Goal: Task Accomplishment & Management: Complete application form

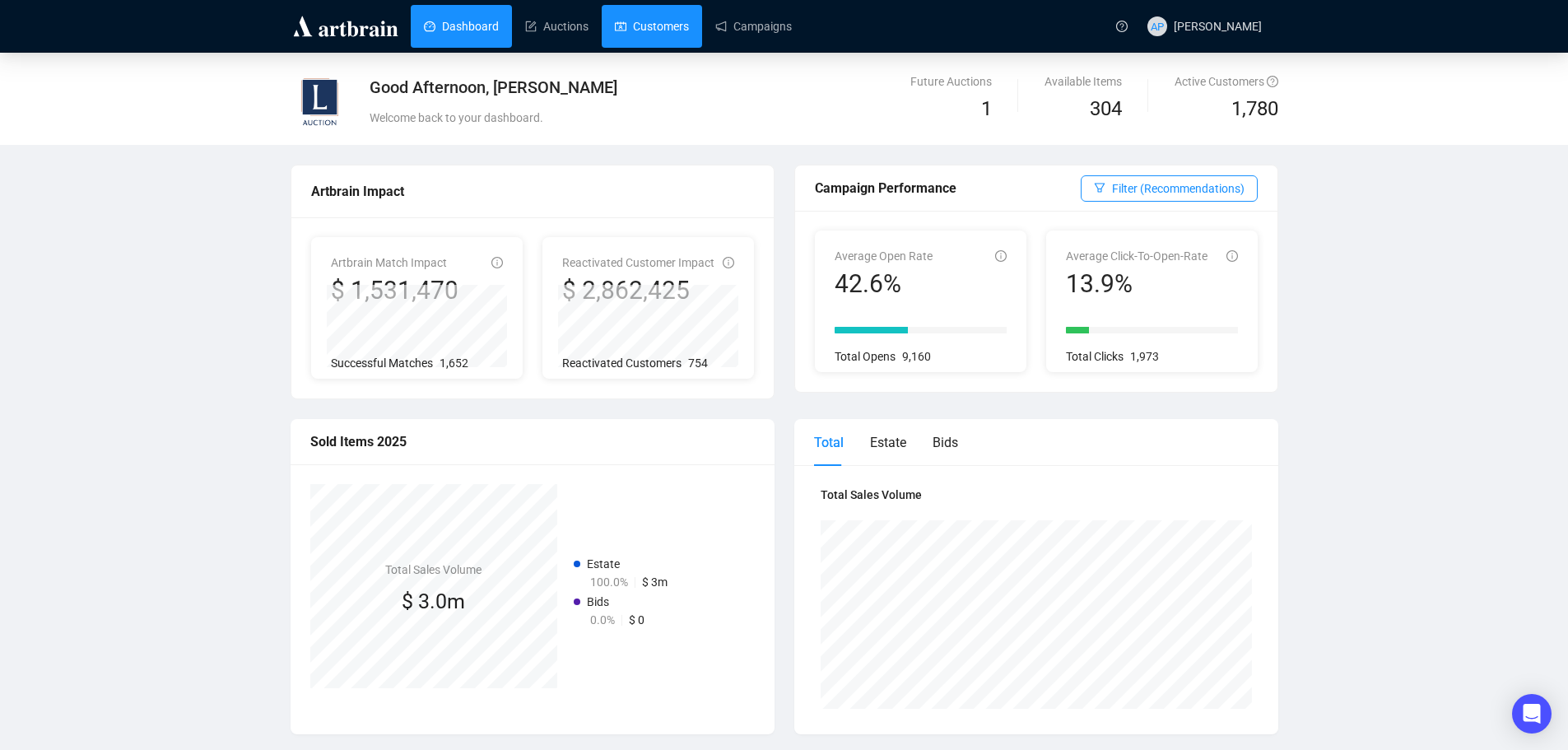
click at [642, 9] on link "Customers" at bounding box center [652, 27] width 74 height 43
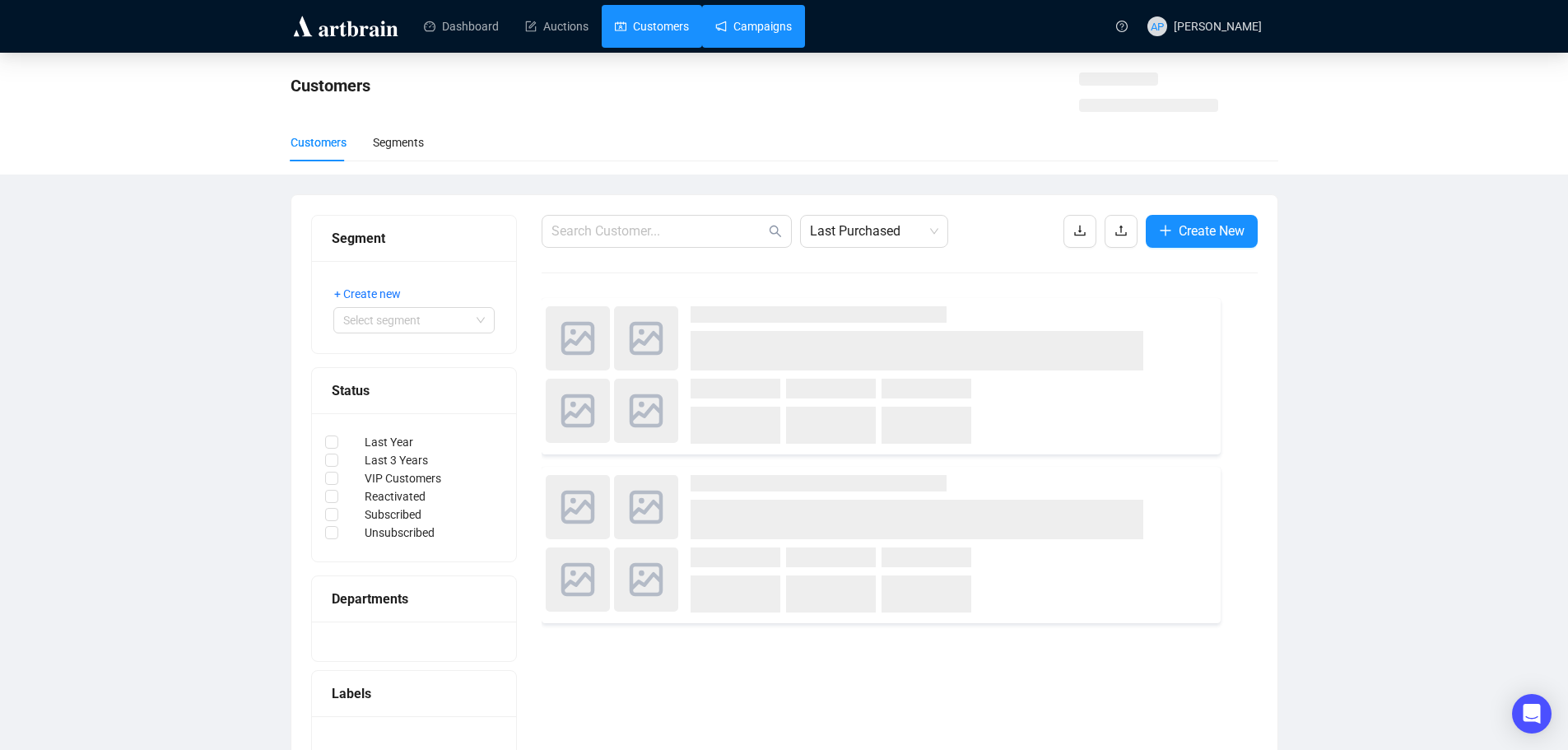
click at [715, 30] on link "Campaigns" at bounding box center [753, 27] width 77 height 43
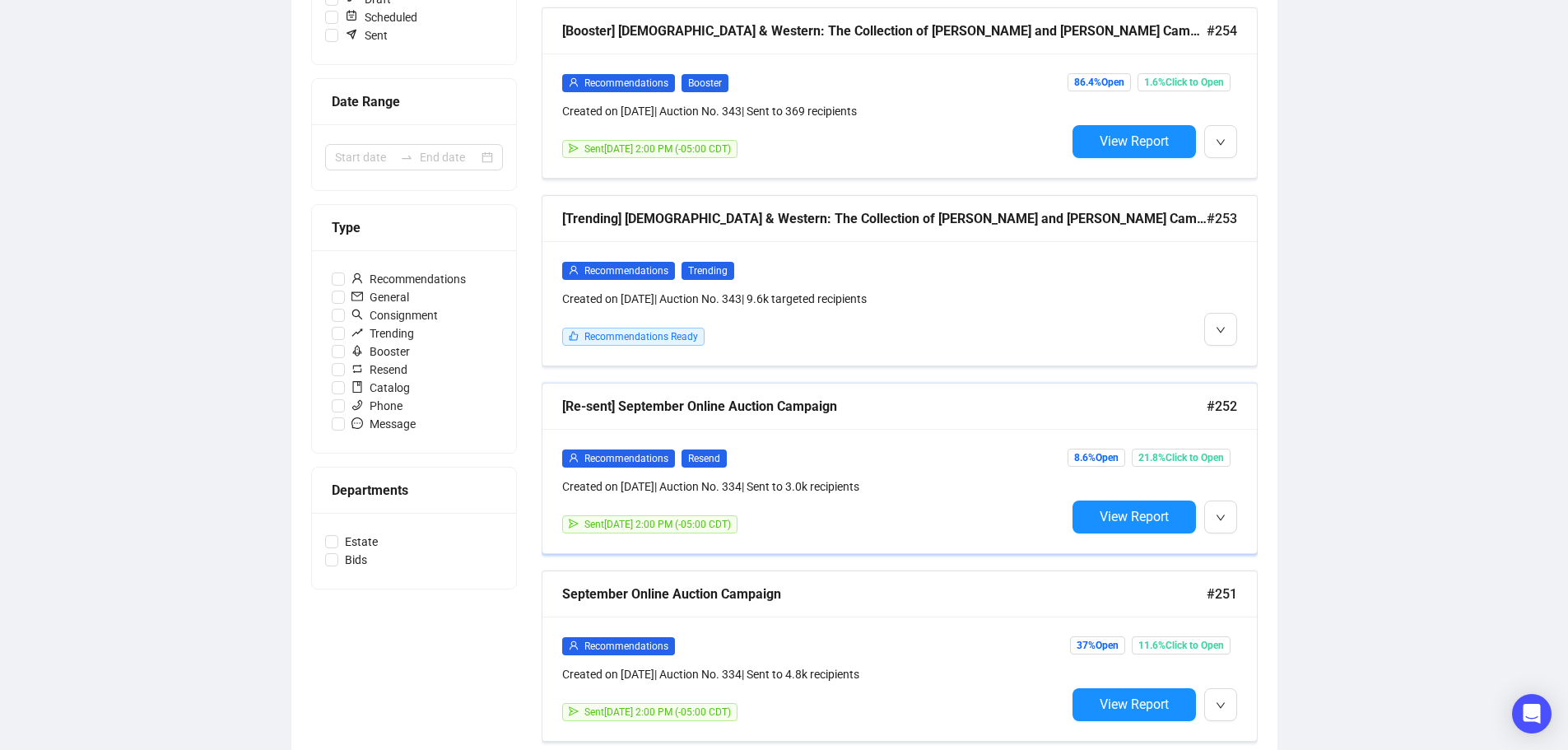
scroll to position [290, 0]
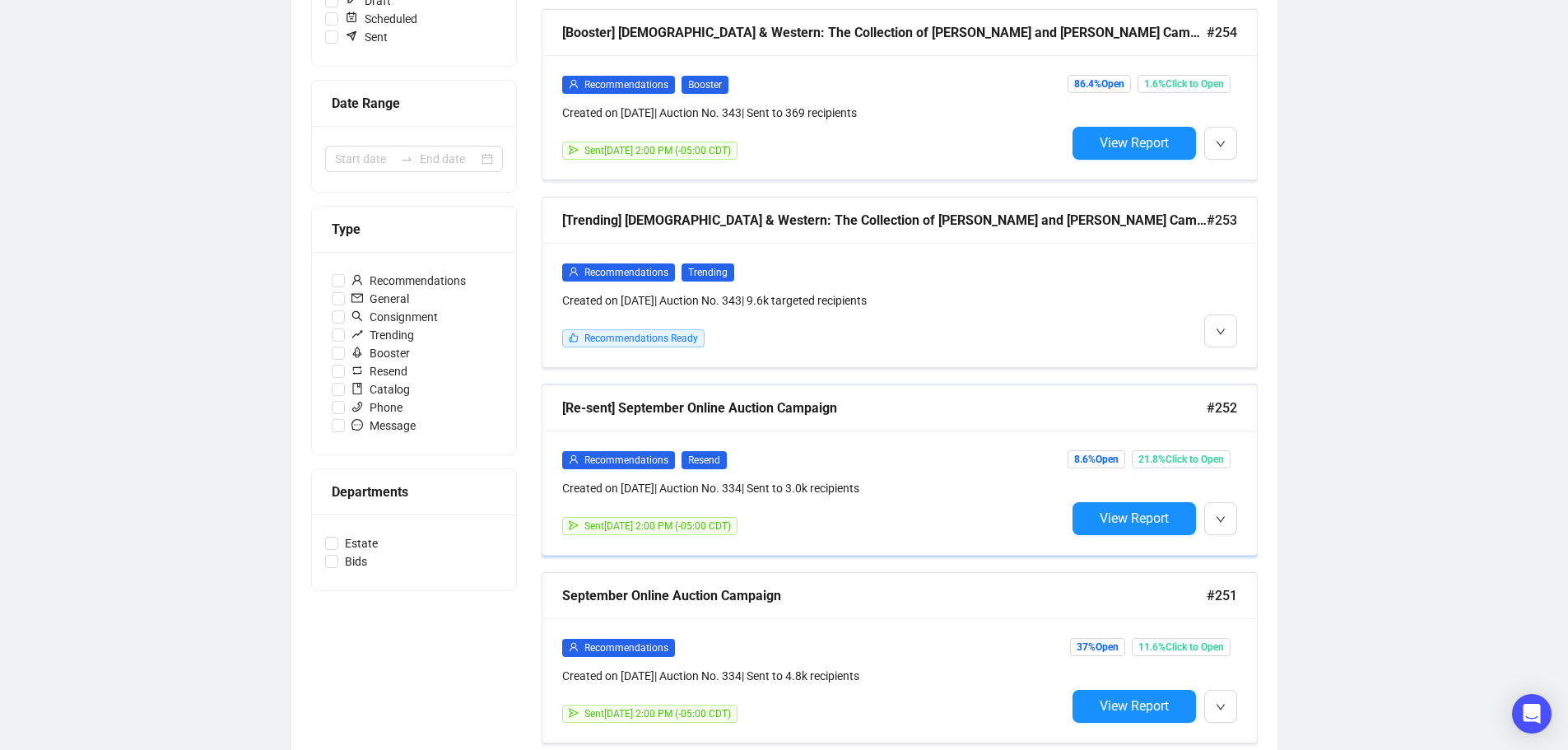
click at [858, 458] on div "Recommendations Resend" at bounding box center [814, 460] width 504 height 19
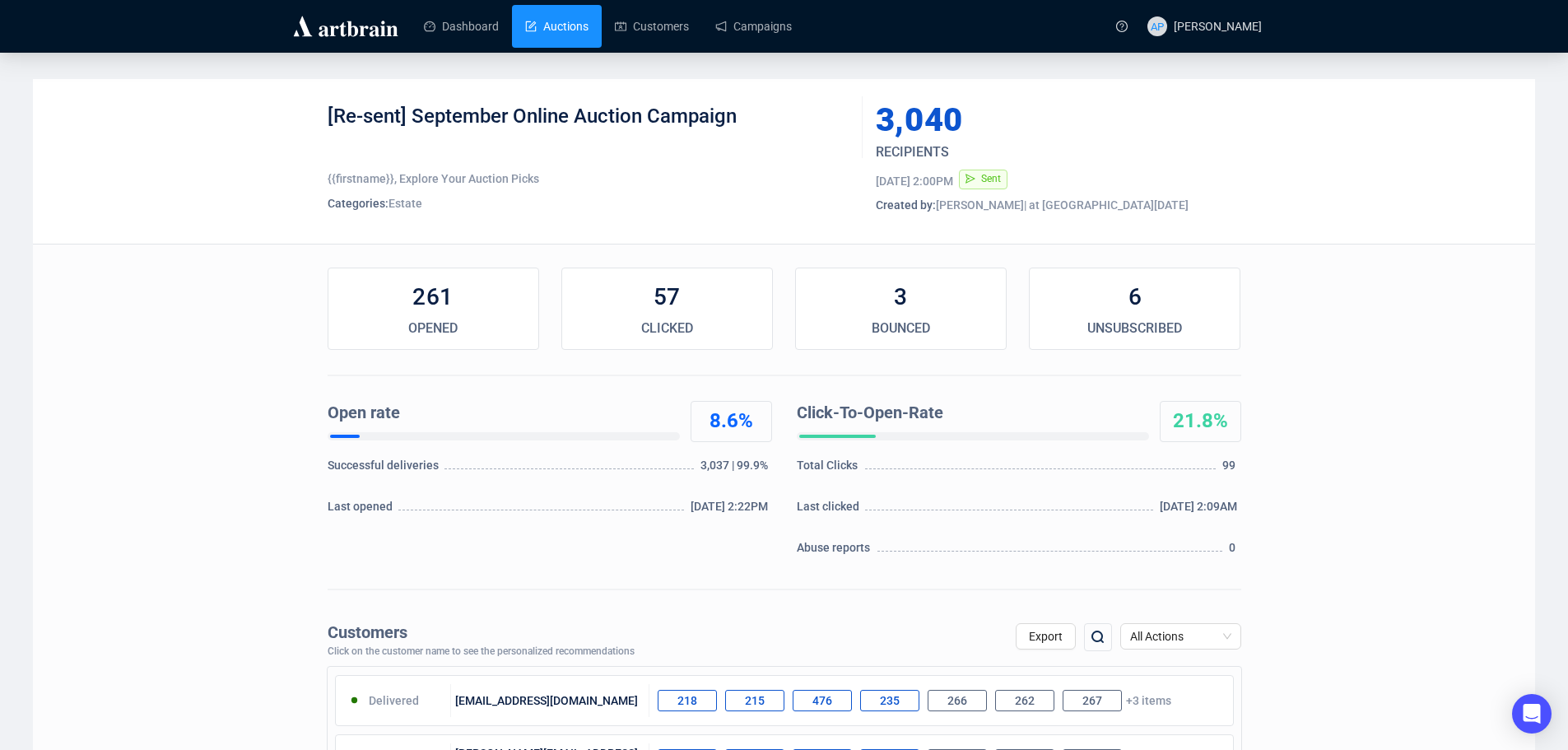
click at [525, 31] on link "Auctions" at bounding box center [557, 27] width 63 height 43
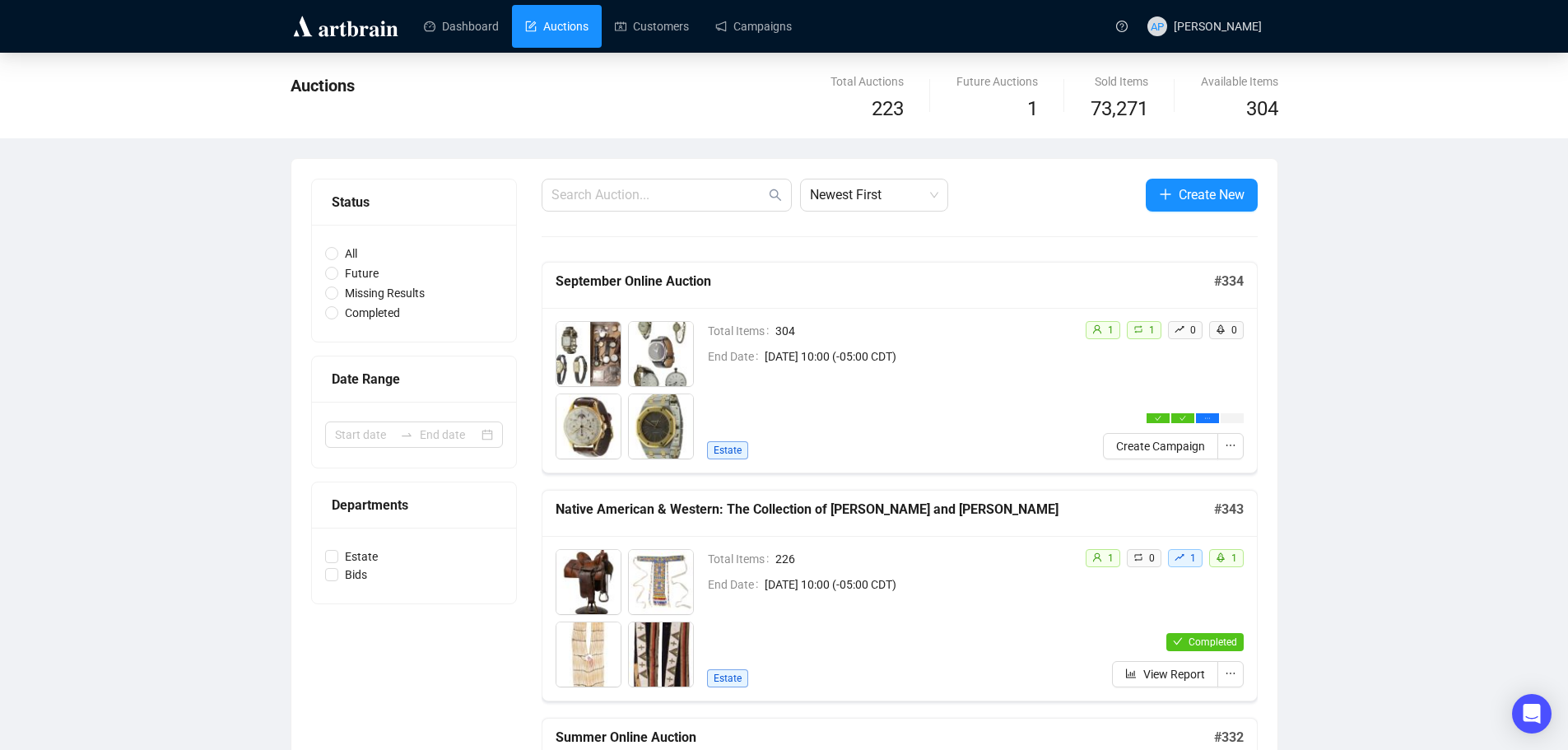
click at [1016, 407] on div "Total Items 304 End Date [DATE] 10:00 (-05:00 CDT) Estate" at bounding box center [890, 390] width 365 height 138
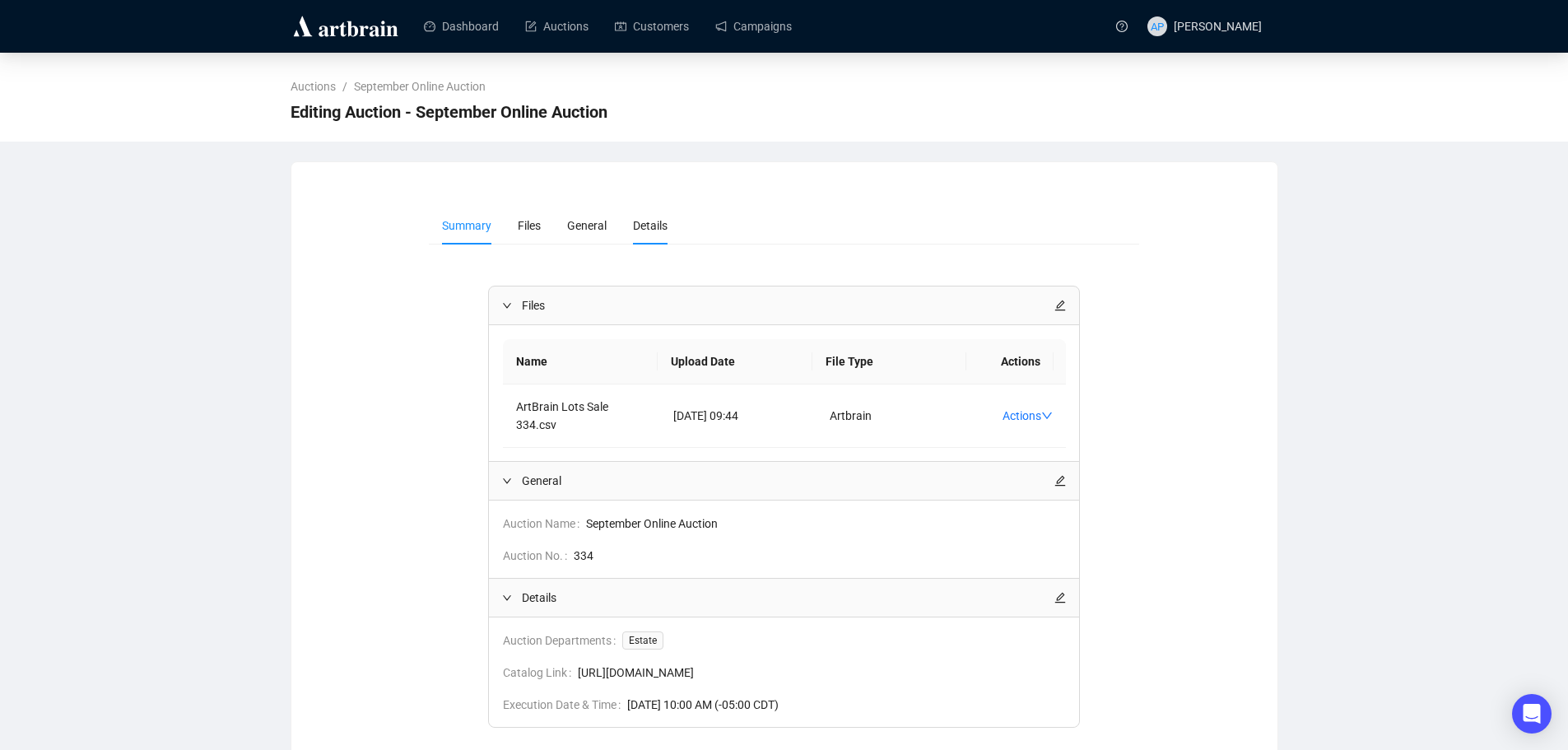
click at [665, 214] on li "Details" at bounding box center [650, 225] width 61 height 38
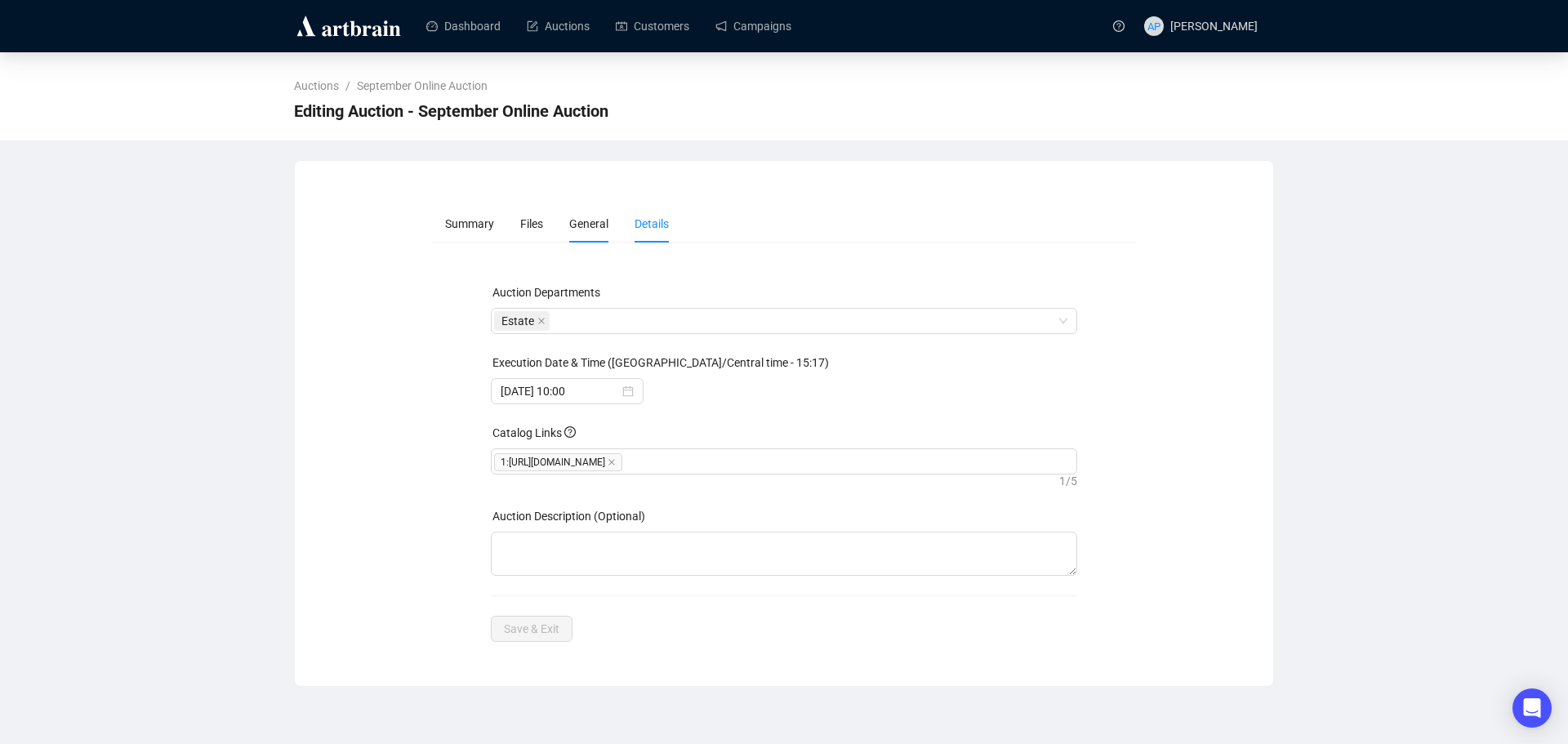
click at [597, 231] on span "General" at bounding box center [588, 224] width 39 height 13
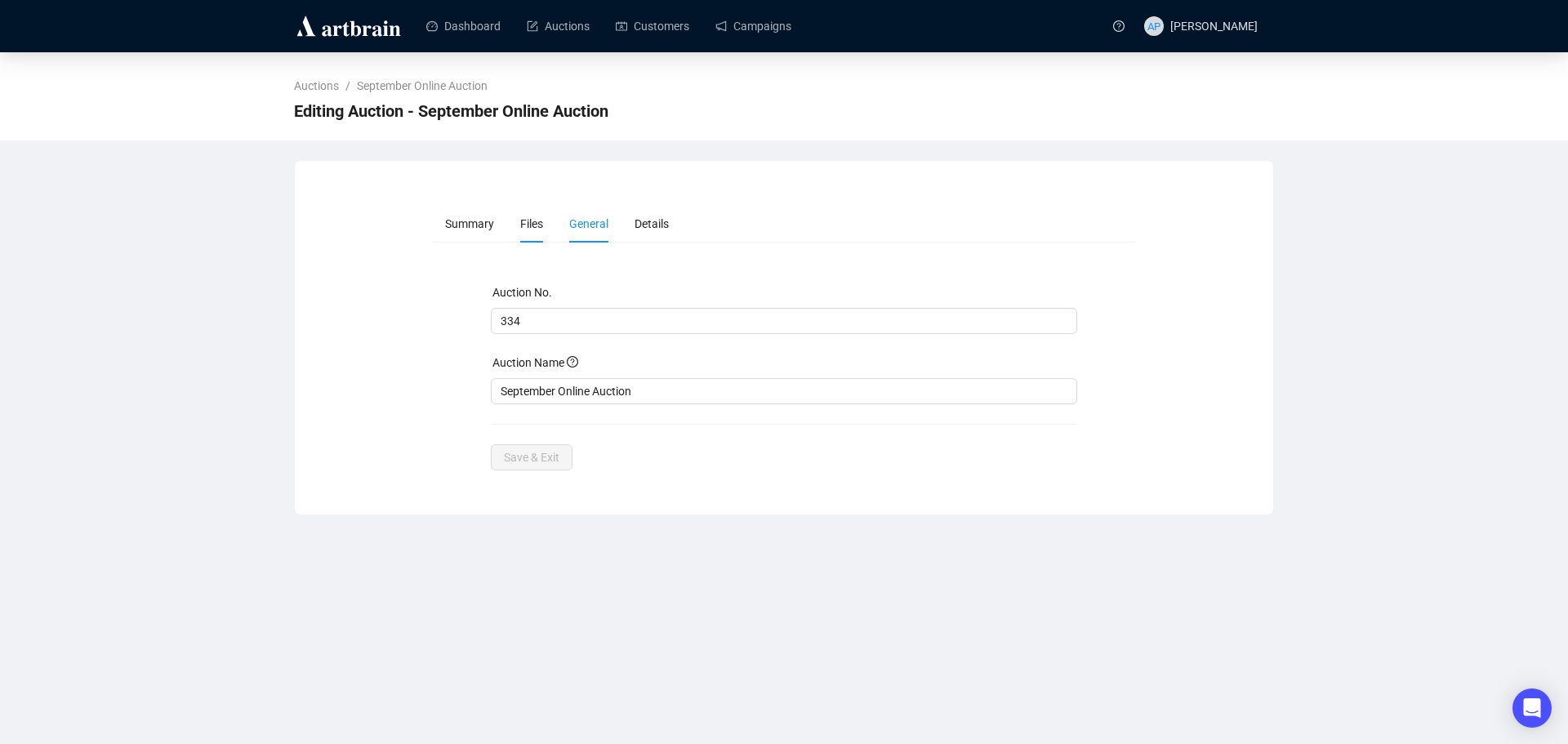
click at [546, 232] on li "Files" at bounding box center [531, 224] width 49 height 38
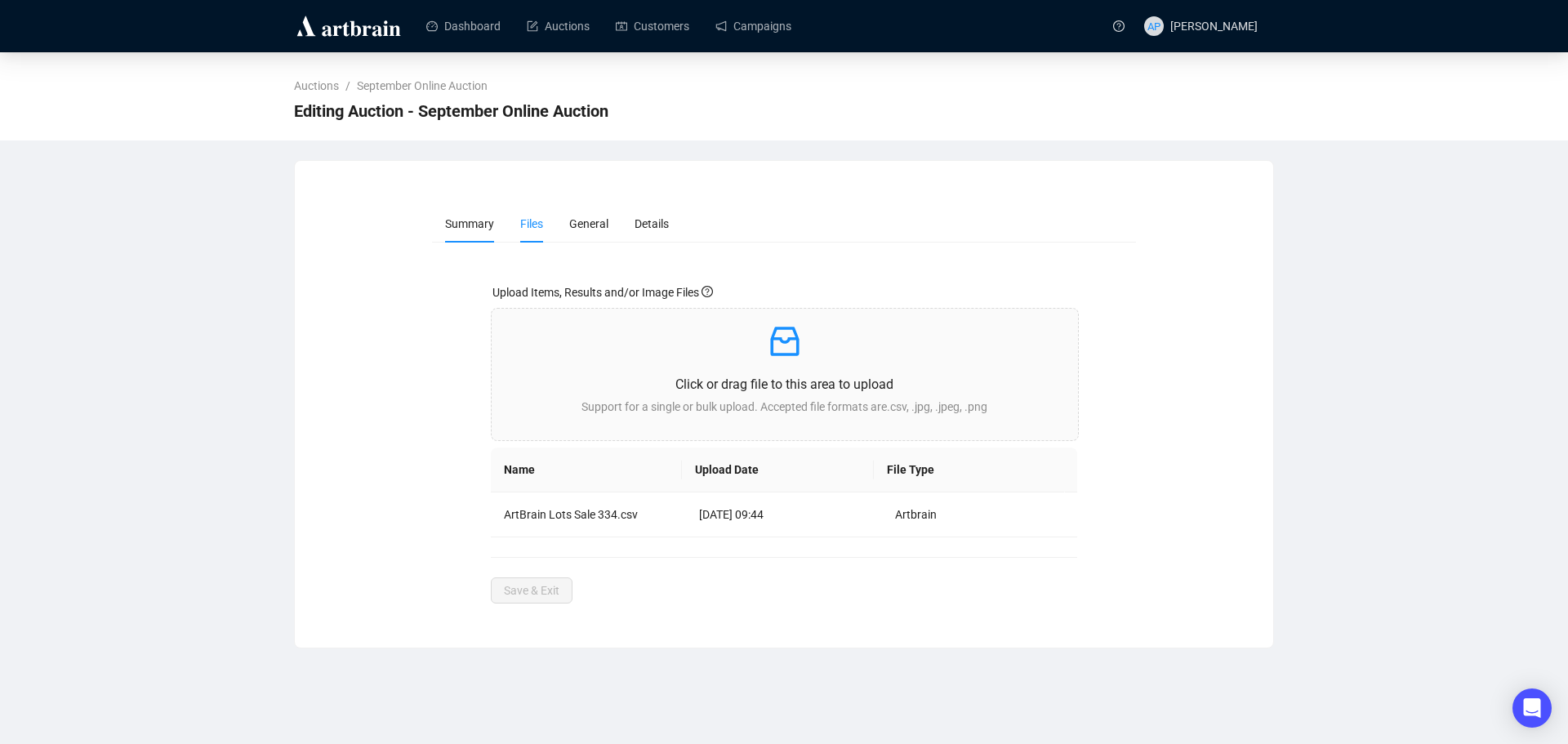
click at [489, 232] on li "Summary" at bounding box center [469, 224] width 75 height 38
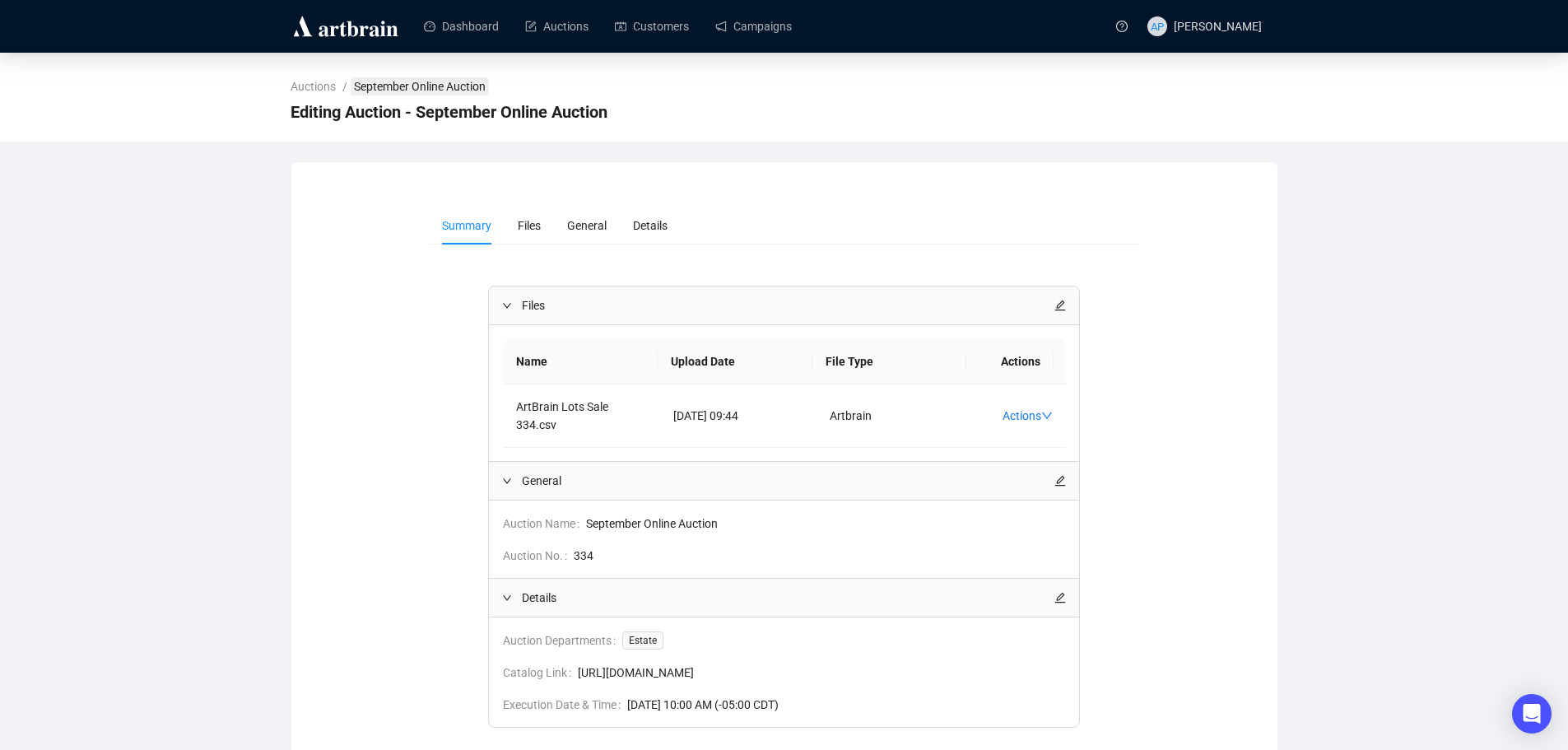
click at [399, 85] on link "September Online Auction" at bounding box center [419, 86] width 138 height 18
click at [412, 83] on link "September Online Auction" at bounding box center [419, 86] width 138 height 18
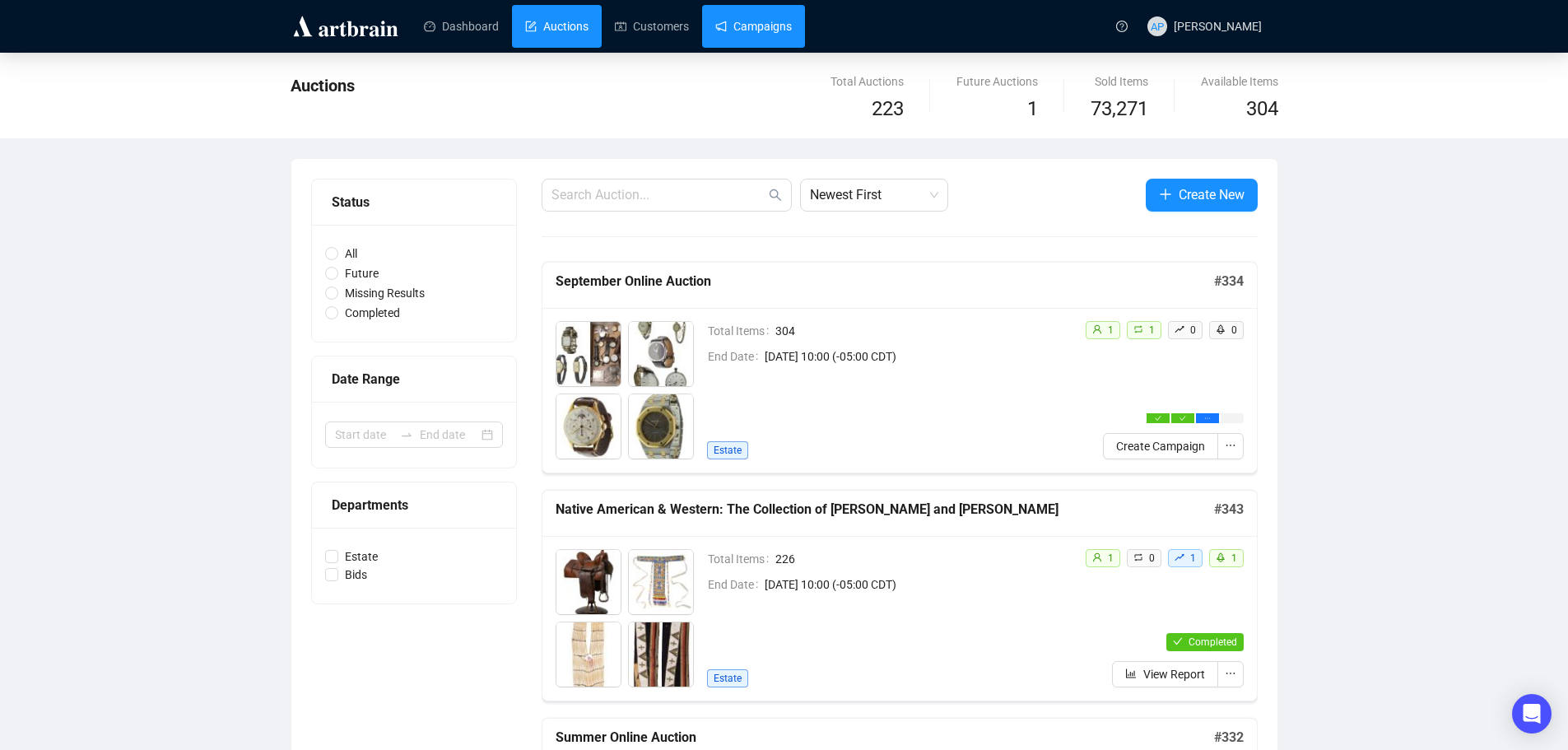
click at [730, 18] on link "Campaigns" at bounding box center [753, 27] width 77 height 43
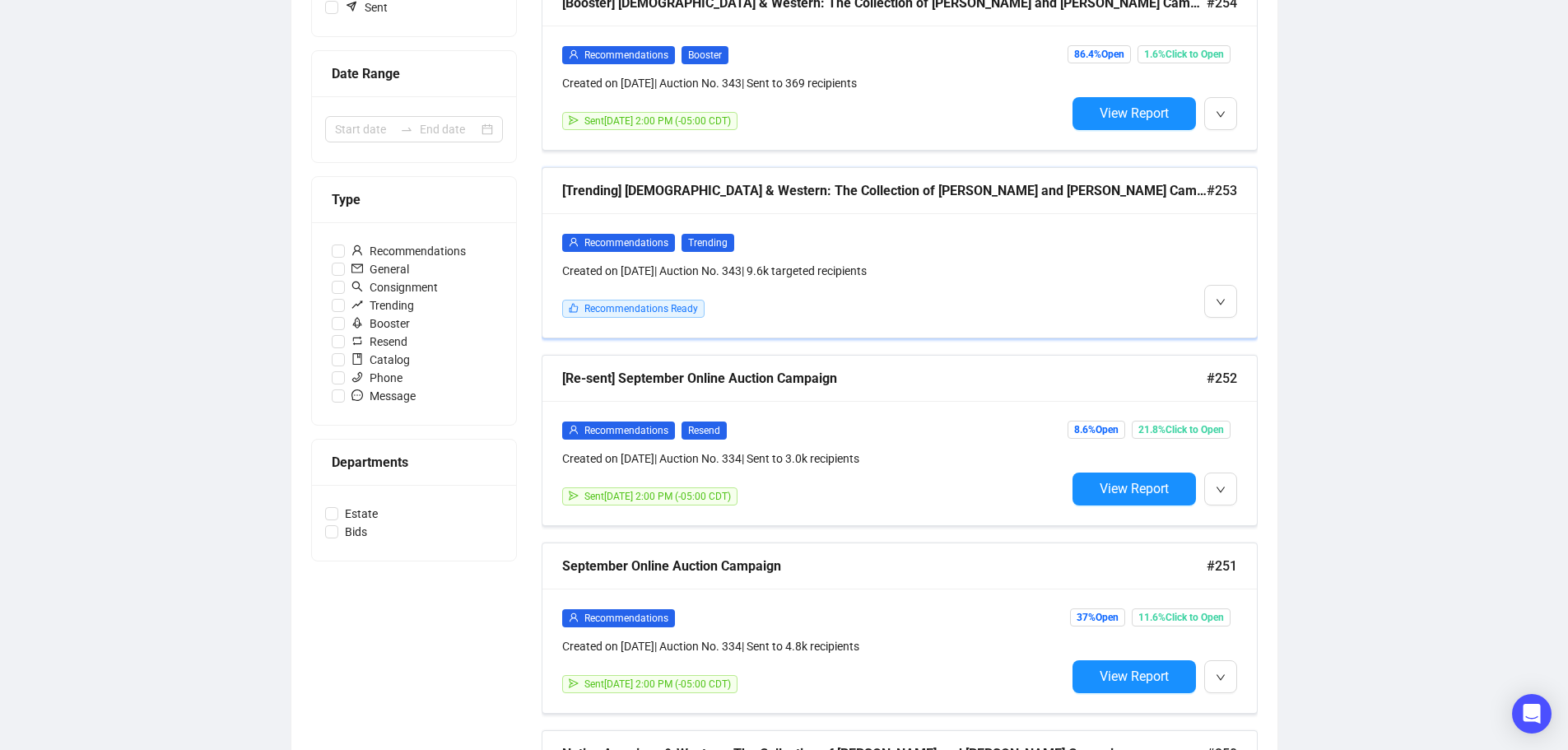
scroll to position [415, 0]
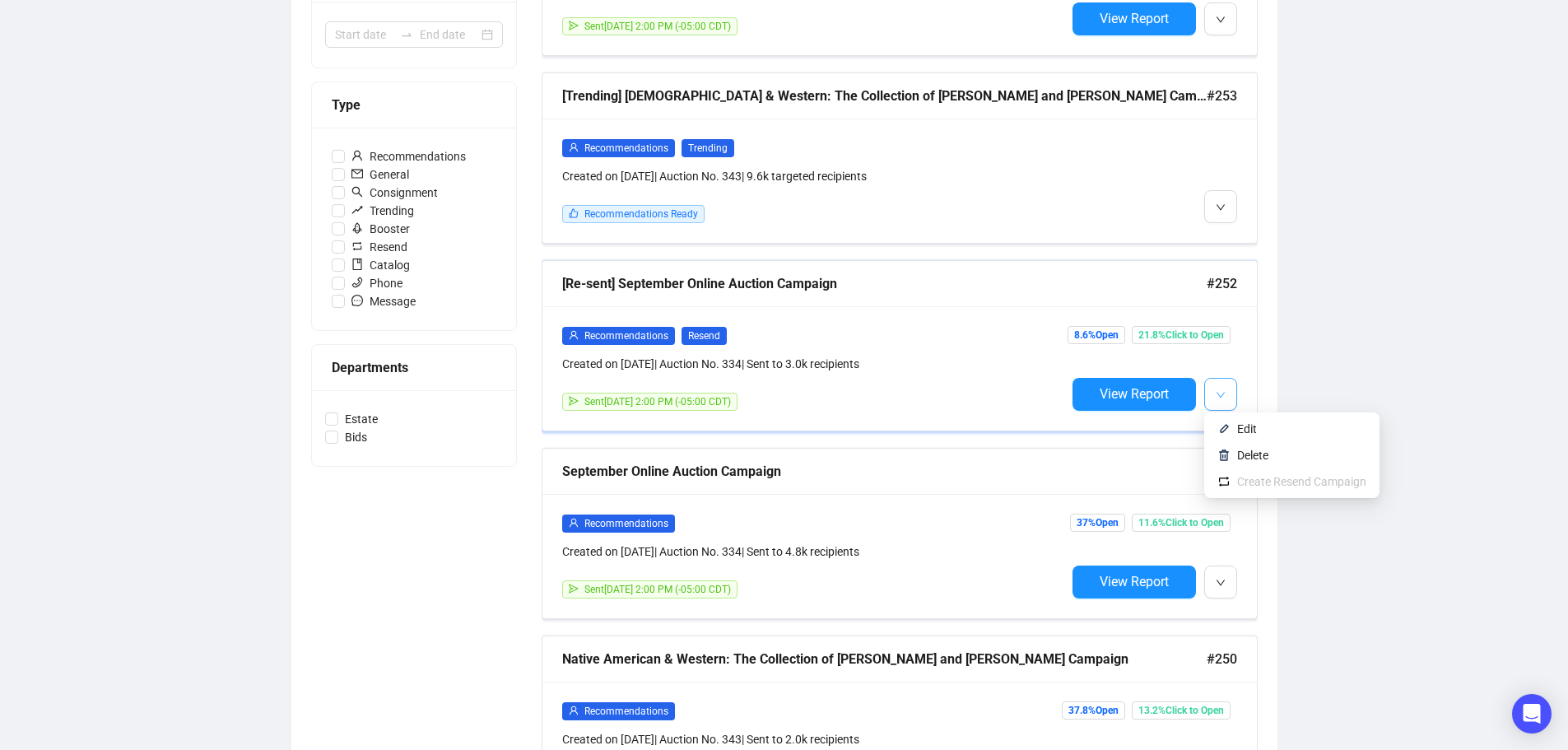
click at [1216, 390] on icon "down" at bounding box center [1220, 395] width 10 height 10
click at [1208, 568] on button "button" at bounding box center [1221, 582] width 33 height 33
click at [1281, 547] on span "Create Booster Campaign" at bounding box center [1310, 543] width 132 height 13
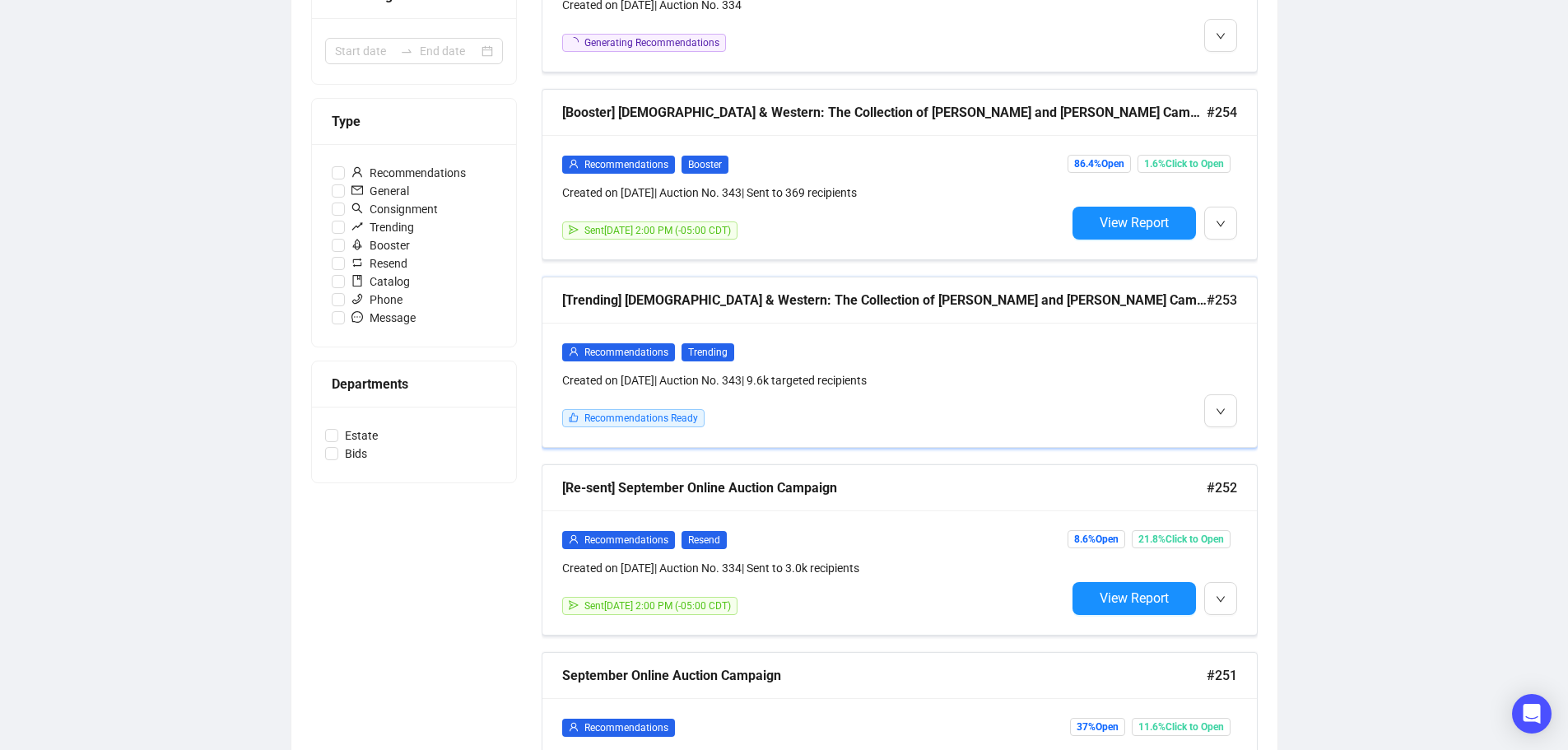
scroll to position [0, 0]
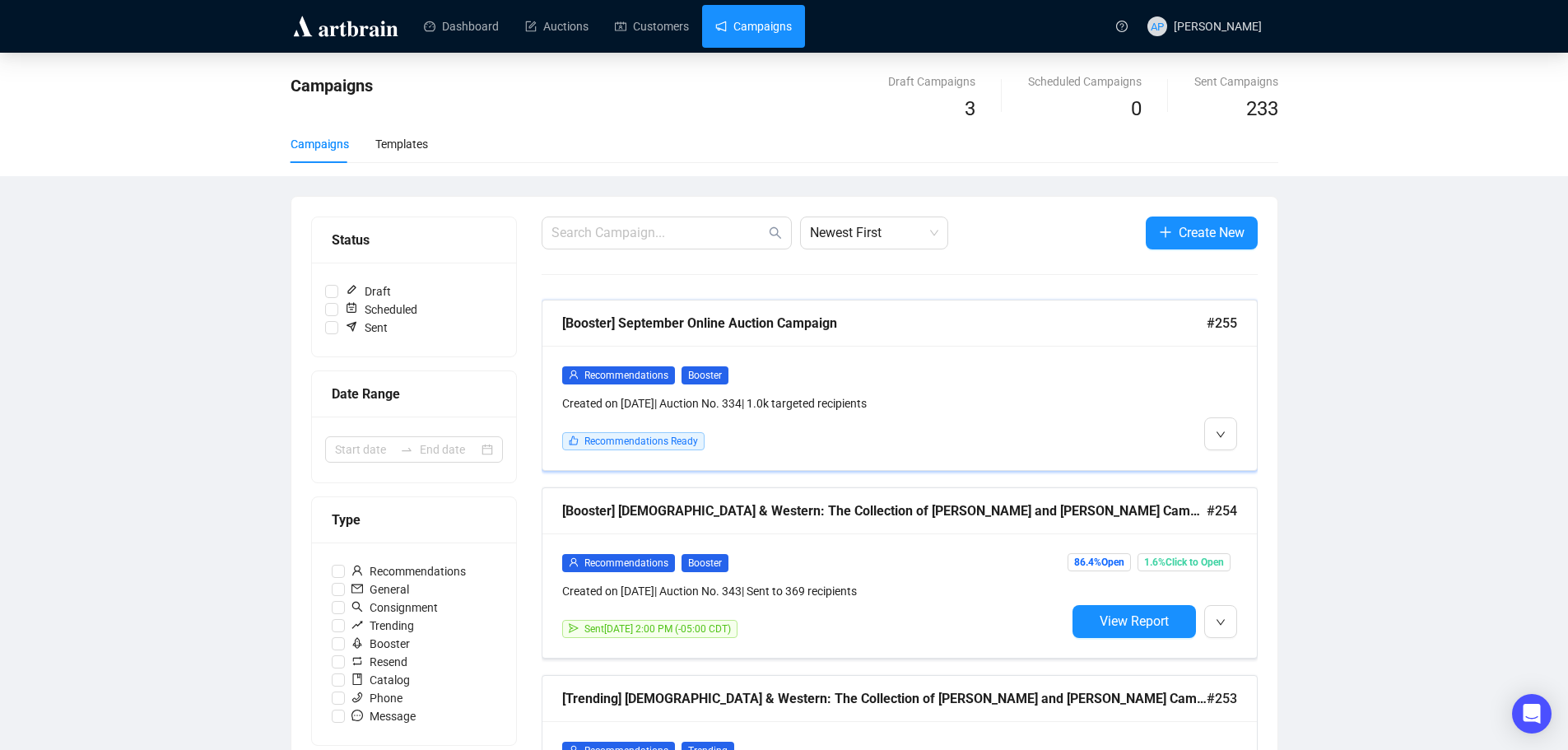
click at [1060, 398] on div "Created on [DATE] | Auction No. 334 | 1.0k targeted recipients" at bounding box center [814, 404] width 504 height 18
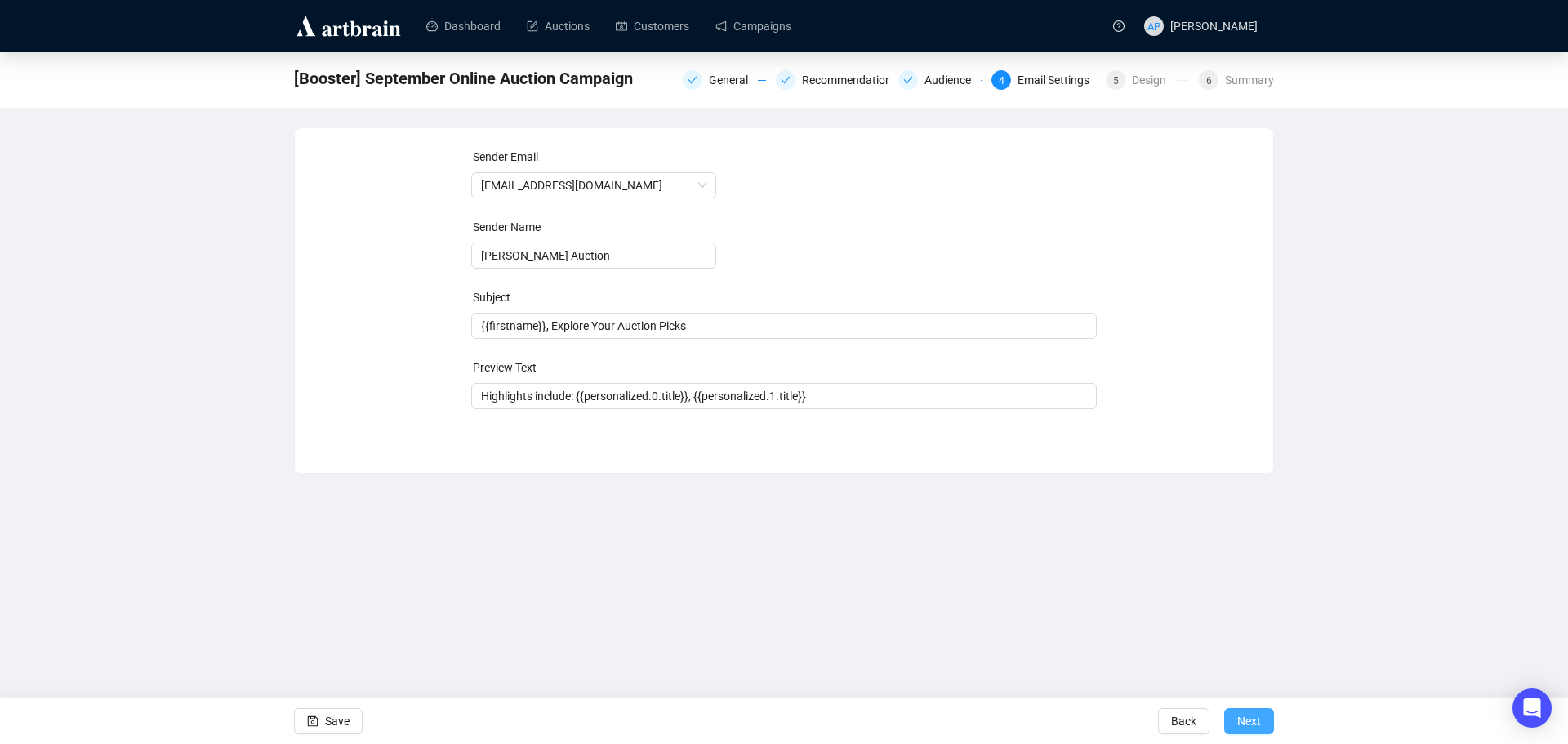
click at [1259, 728] on span "Next" at bounding box center [1249, 721] width 24 height 46
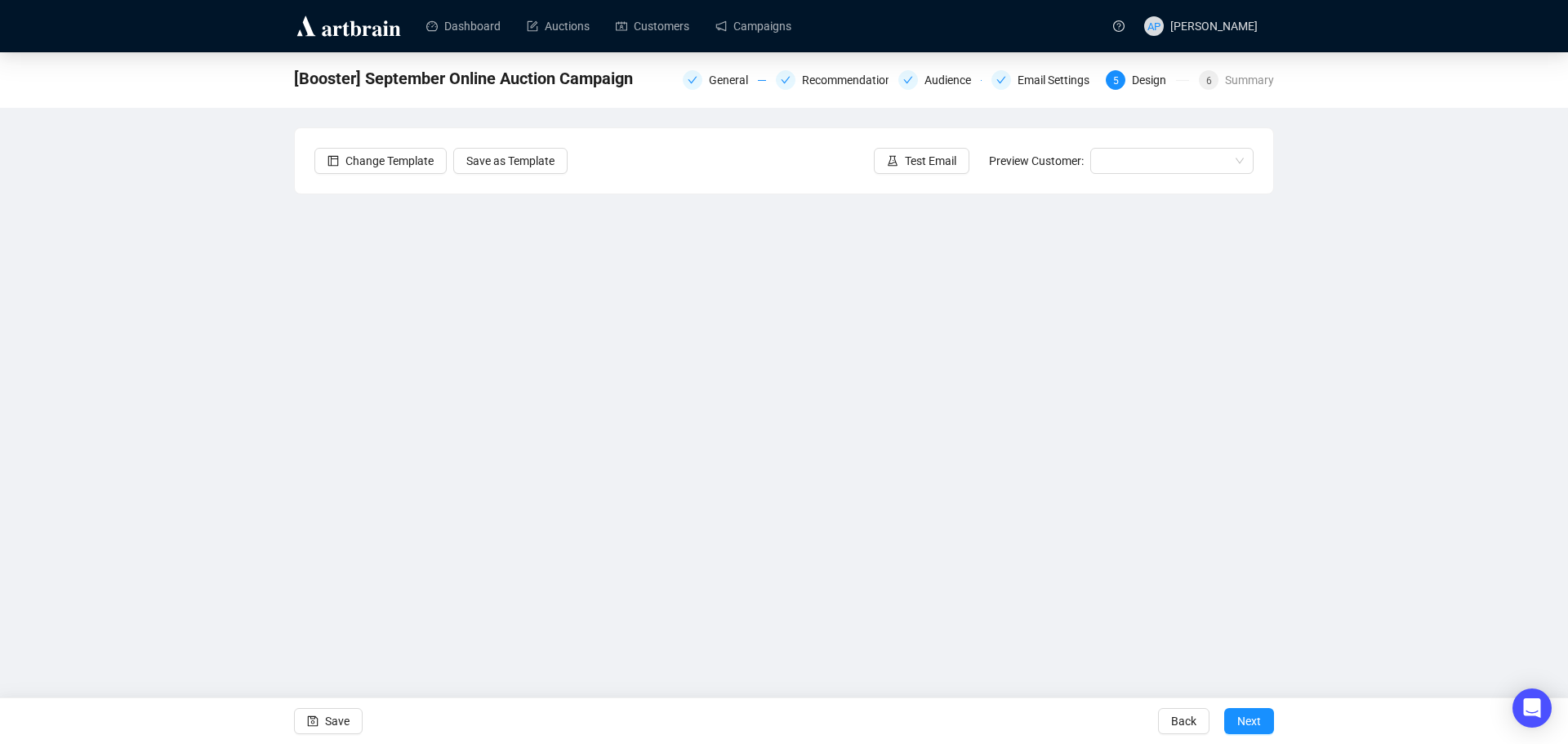
click at [1504, 402] on div "[Booster] September Online Auction Campaign General Recommendations Audience Em…" at bounding box center [784, 353] width 1568 height 604
click at [1253, 711] on span "Next" at bounding box center [1249, 721] width 24 height 46
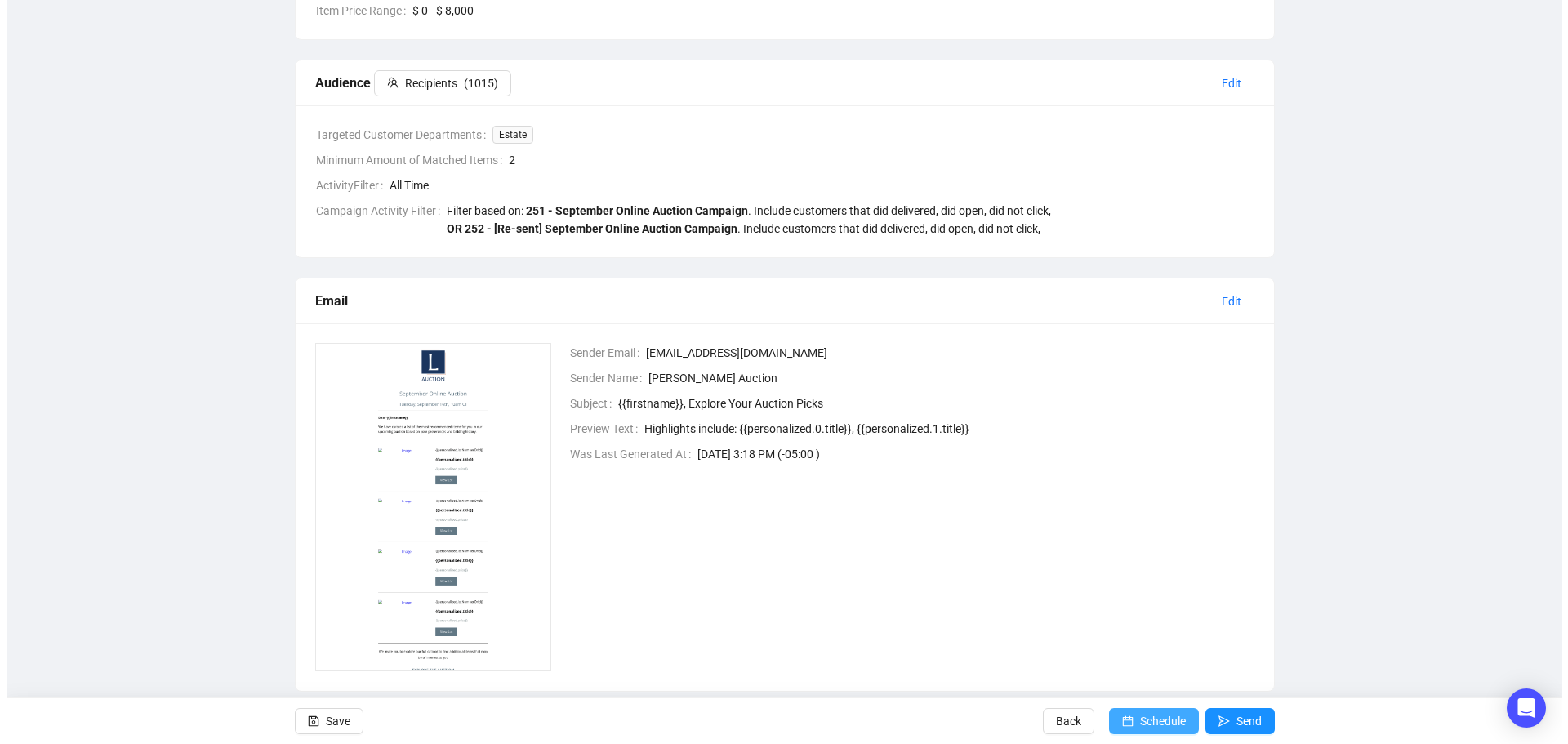
scroll to position [396, 0]
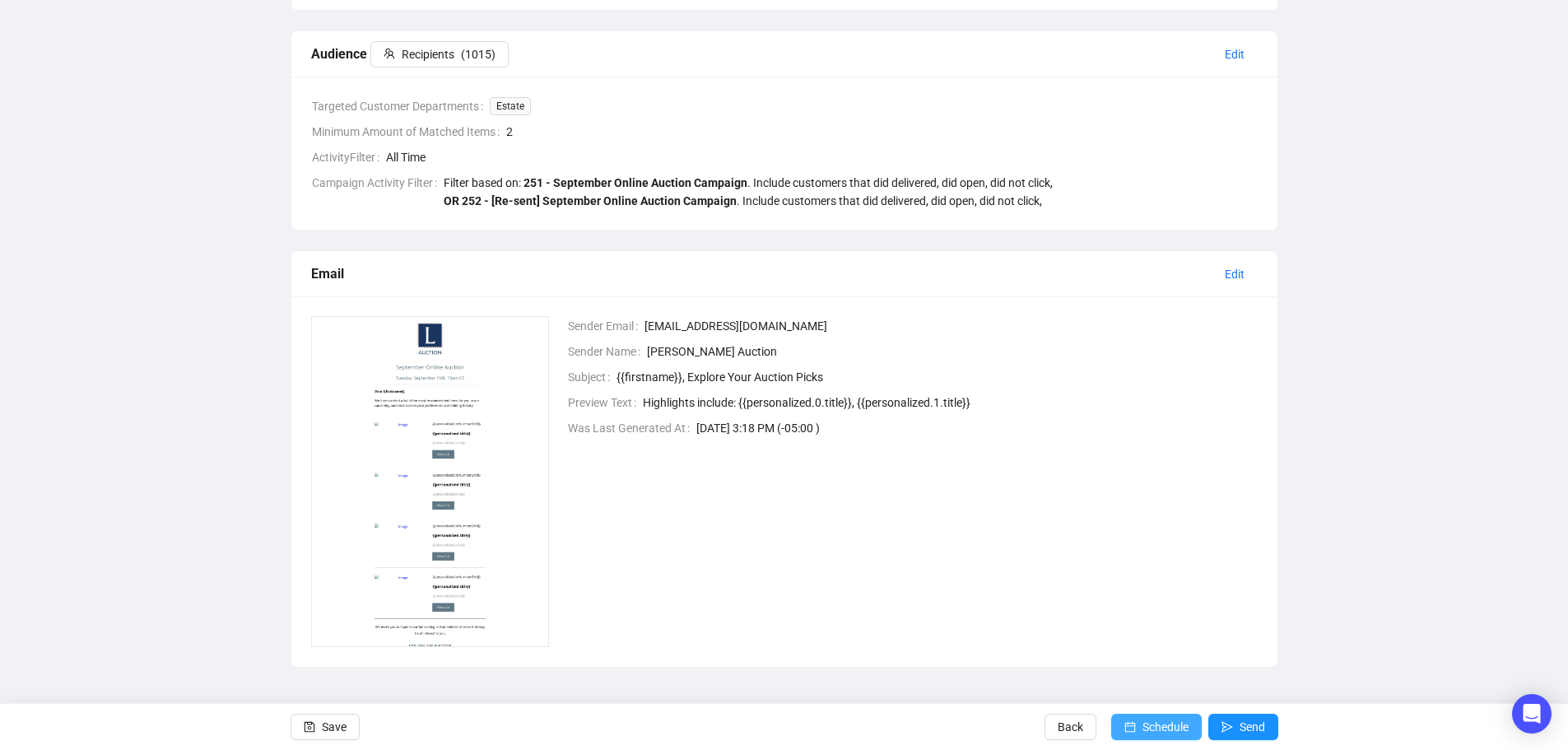
click at [1137, 720] on button "Schedule" at bounding box center [1157, 728] width 91 height 27
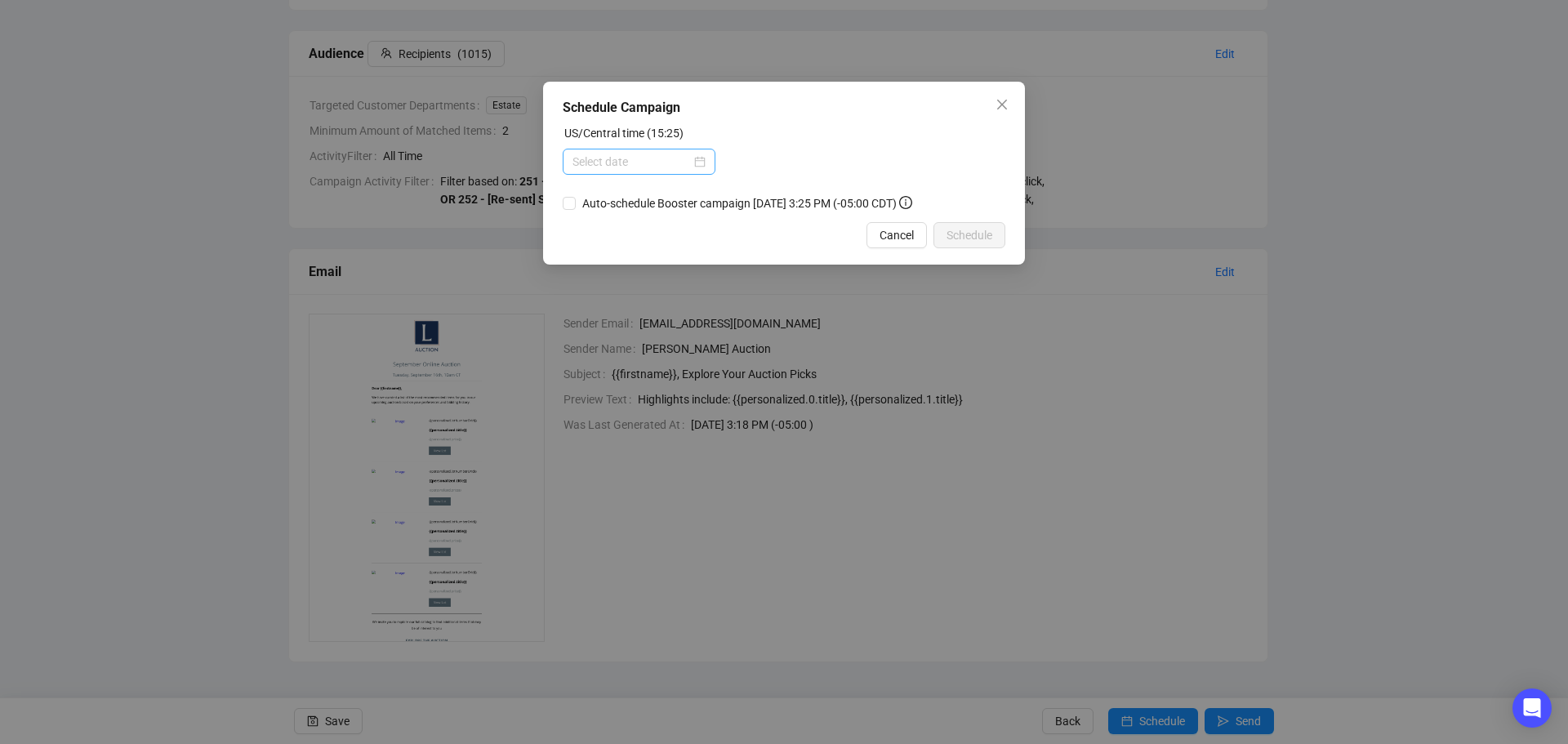
click at [694, 158] on div at bounding box center [639, 162] width 133 height 18
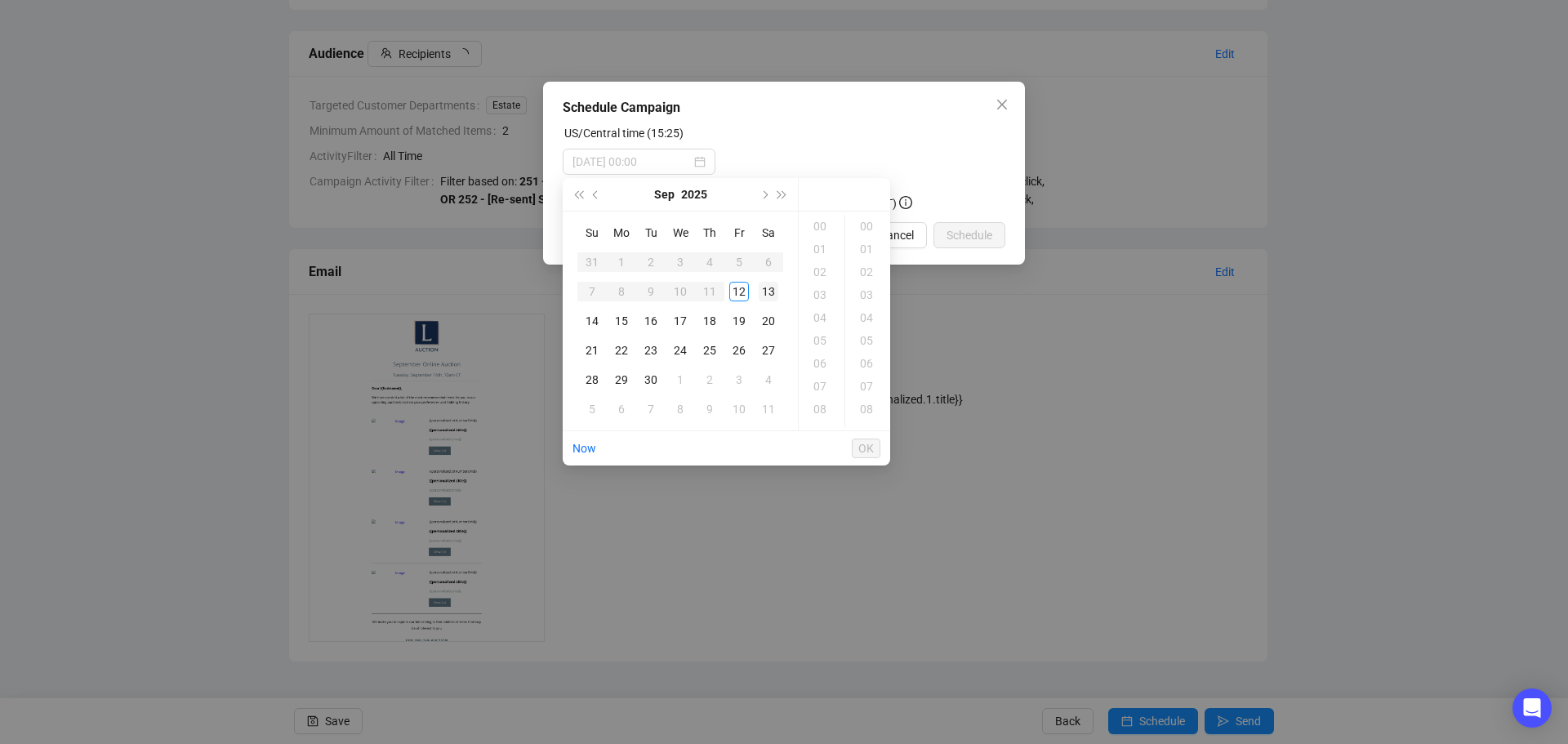
click at [780, 293] on td "13" at bounding box center [768, 291] width 29 height 29
click at [815, 264] on div "14" at bounding box center [822, 262] width 39 height 23
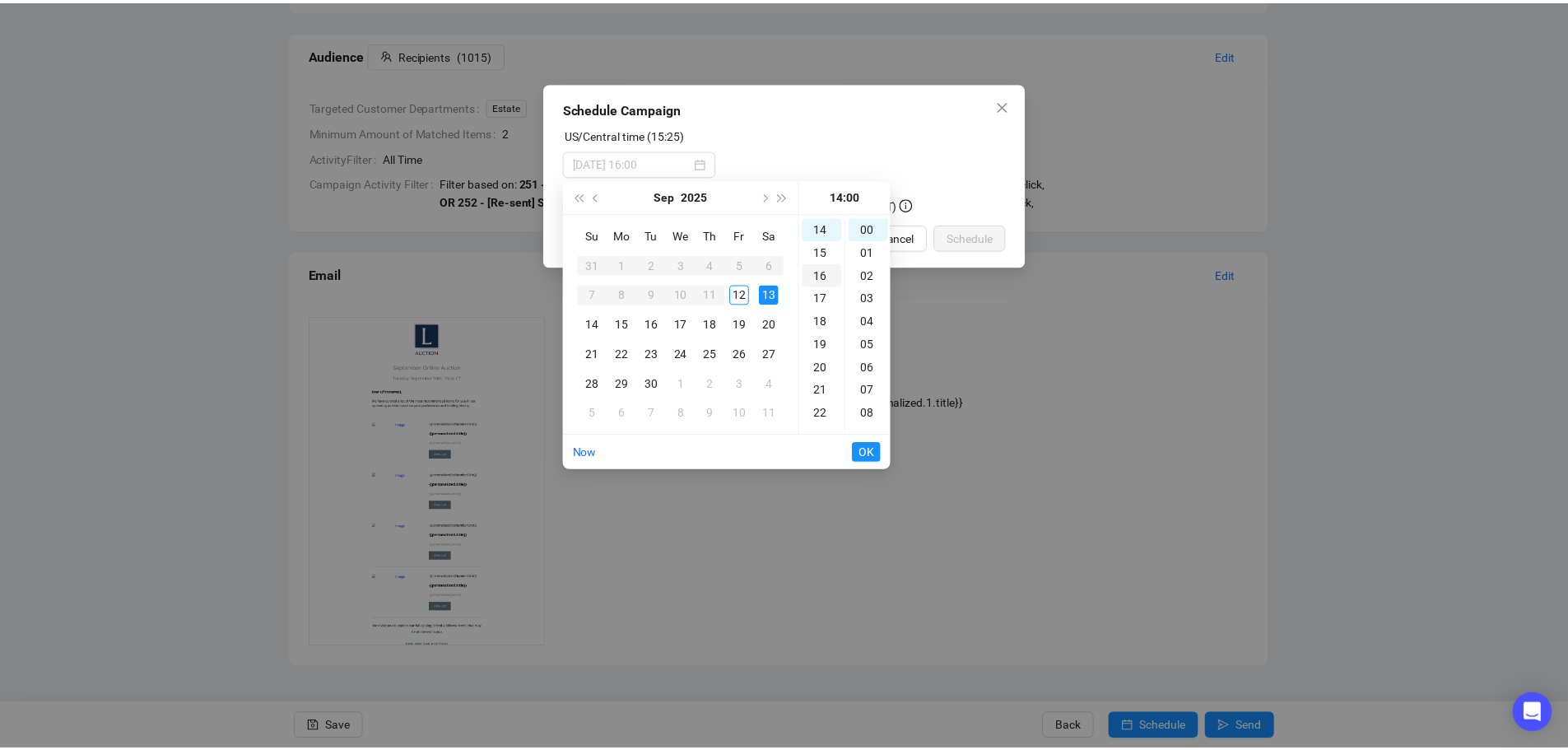
scroll to position [322, 0]
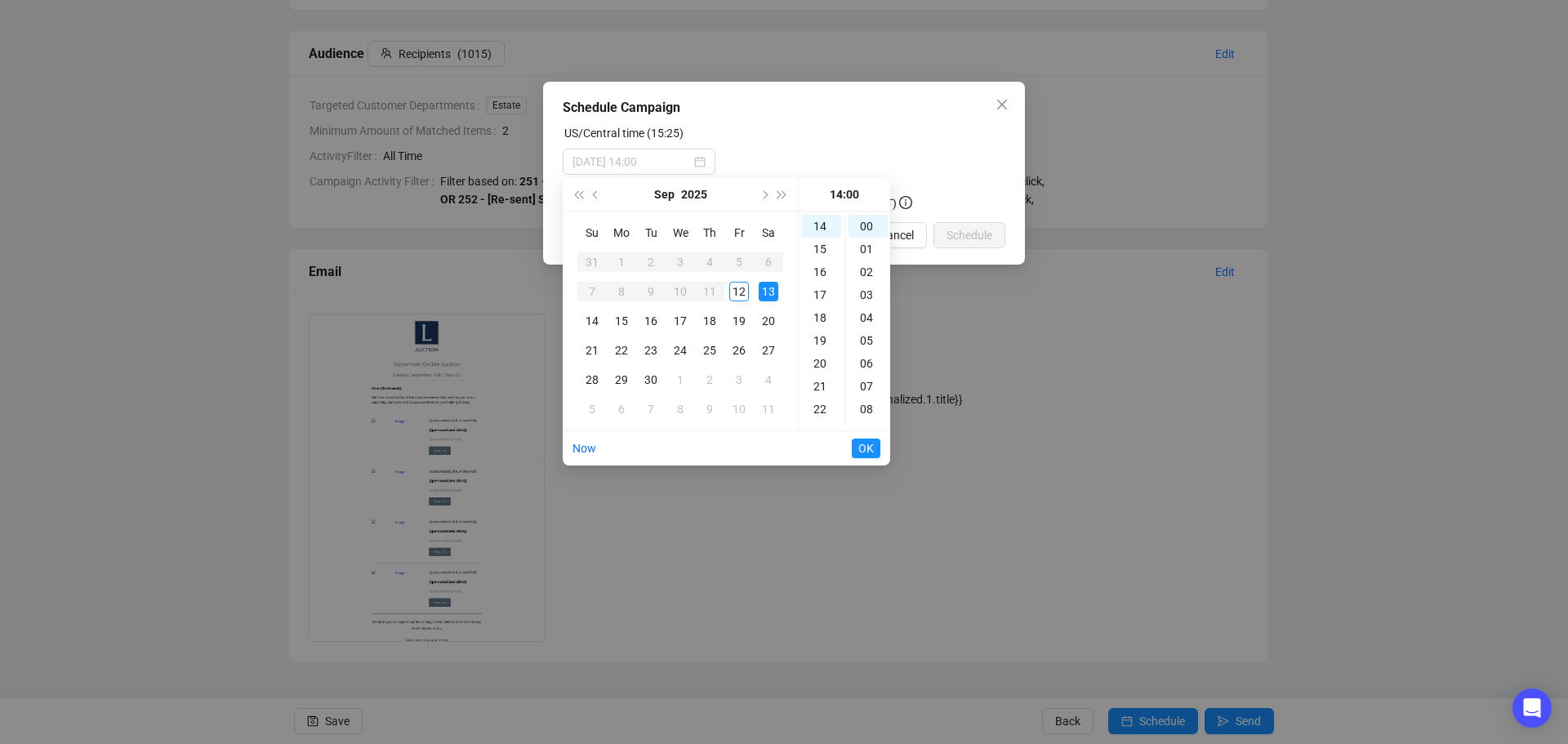
click at [769, 292] on div "13" at bounding box center [769, 292] width 19 height 19
type input "[DATE] 14:00"
click at [868, 445] on span "OK" at bounding box center [867, 448] width 16 height 31
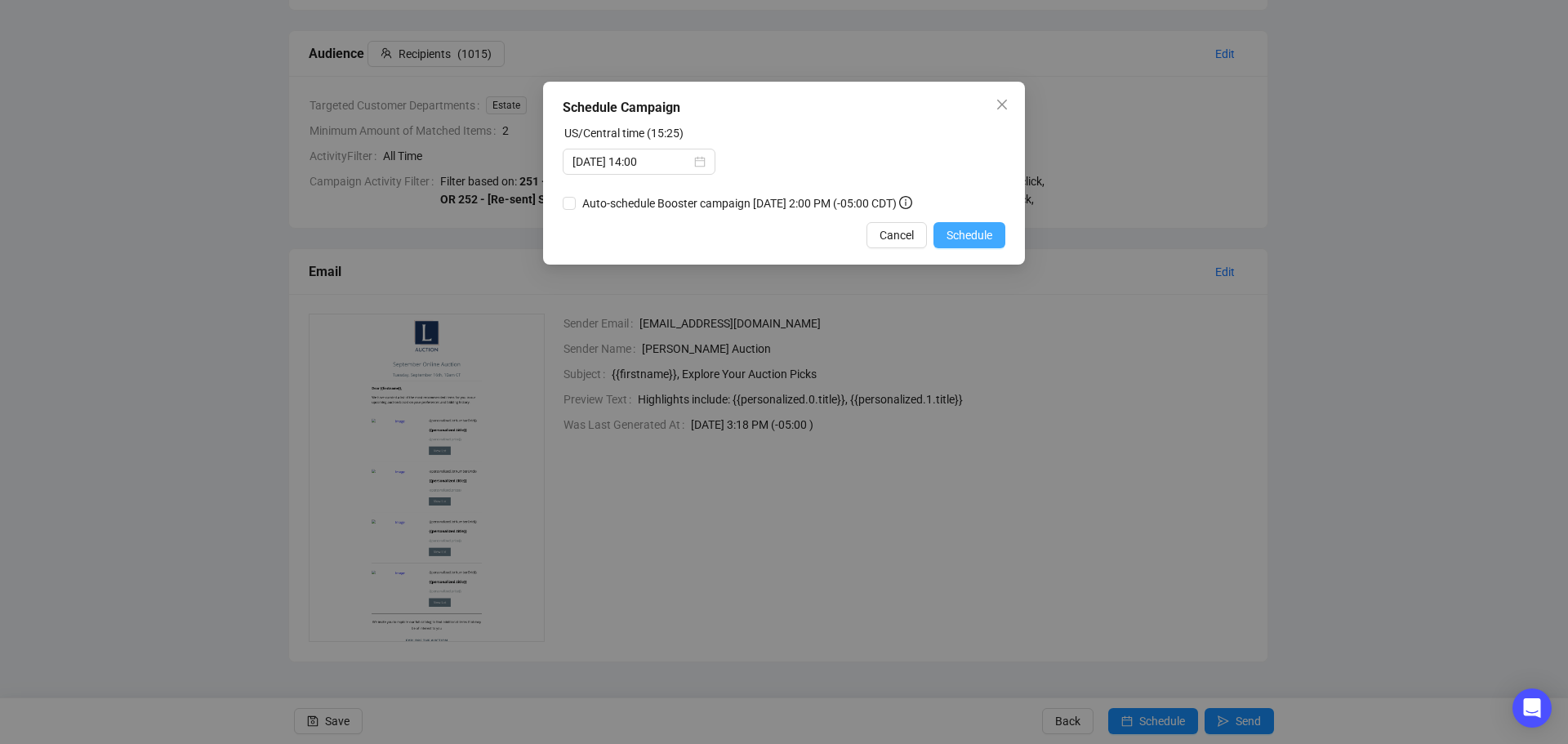
click at [973, 227] on span "Schedule" at bounding box center [969, 235] width 46 height 18
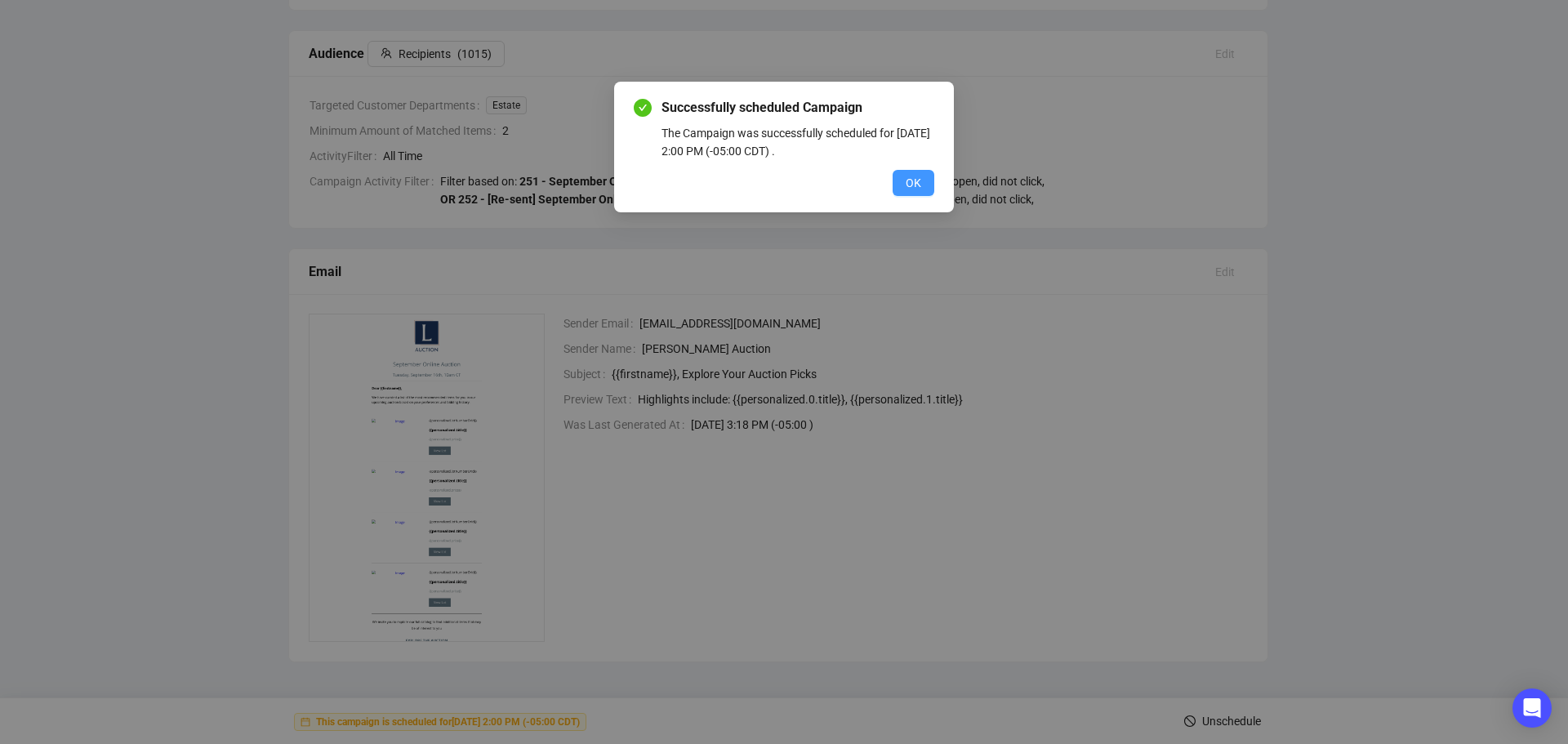
click at [905, 178] on button "OK" at bounding box center [913, 183] width 42 height 27
